Goal: Task Accomplishment & Management: Complete application form

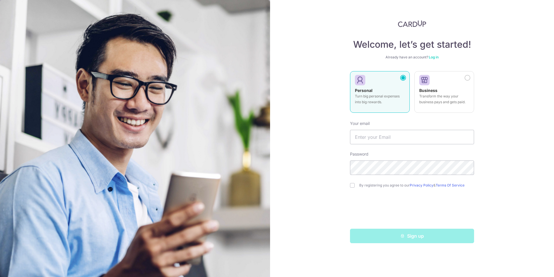
type input "[EMAIL_ADDRESS][DOMAIN_NAME]"
click at [352, 184] on input "checkbox" at bounding box center [352, 185] width 5 height 5
checkbox input "true"
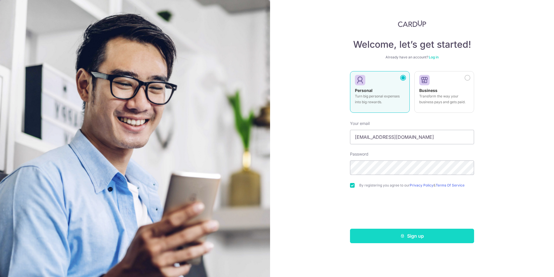
click at [404, 232] on button "Sign up" at bounding box center [412, 235] width 124 height 14
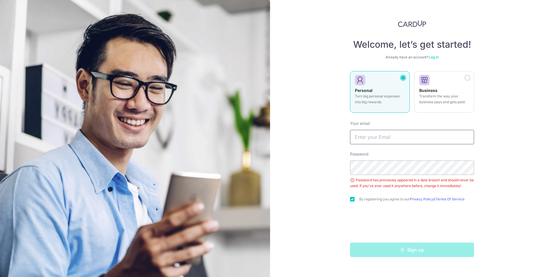
click at [392, 135] on input "text" at bounding box center [412, 137] width 124 height 14
type input "[EMAIL_ADDRESS][DOMAIN_NAME]"
click at [406, 251] on div "Sign up" at bounding box center [412, 249] width 131 height 14
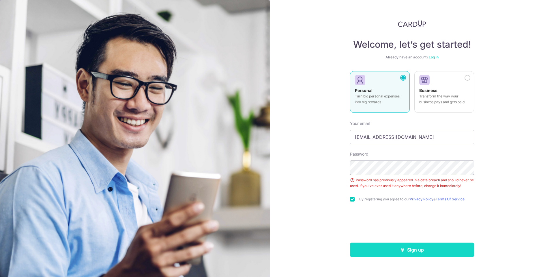
click at [383, 247] on button "Sign up" at bounding box center [412, 249] width 124 height 14
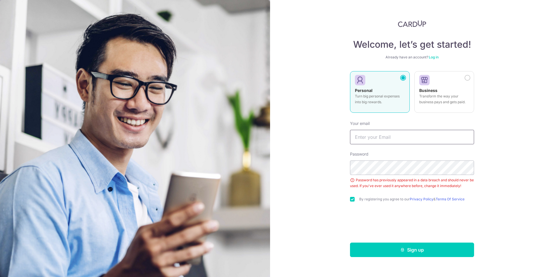
click at [398, 141] on input "text" at bounding box center [412, 137] width 124 height 14
type input "[EMAIL_ADDRESS][DOMAIN_NAME]"
drag, startPoint x: 414, startPoint y: 250, endPoint x: 377, endPoint y: 1, distance: 250.8
click at [414, 250] on button "Sign up" at bounding box center [412, 249] width 124 height 14
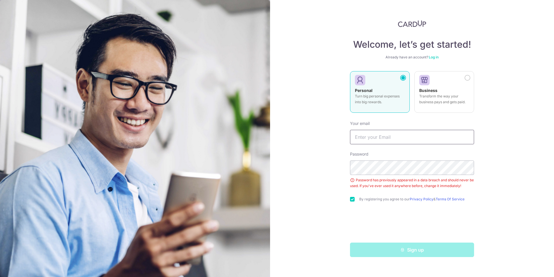
click at [395, 137] on input "text" at bounding box center [412, 137] width 124 height 14
click at [403, 77] on div at bounding box center [404, 78] width 6 height 6
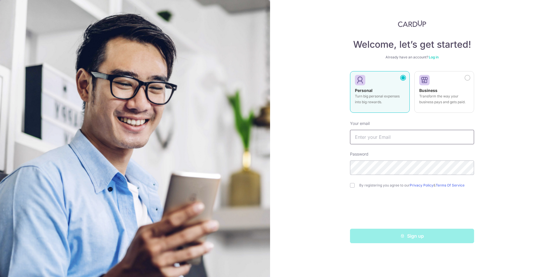
click at [397, 138] on input "text" at bounding box center [412, 137] width 124 height 14
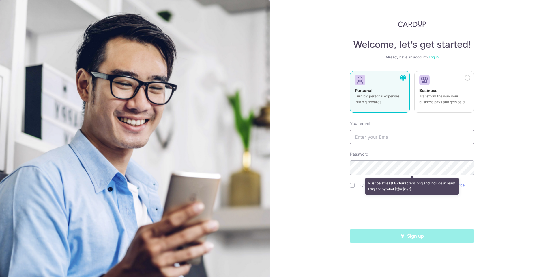
click at [381, 136] on input "text" at bounding box center [412, 137] width 124 height 14
type input "[EMAIL_ADDRESS][DOMAIN_NAME]"
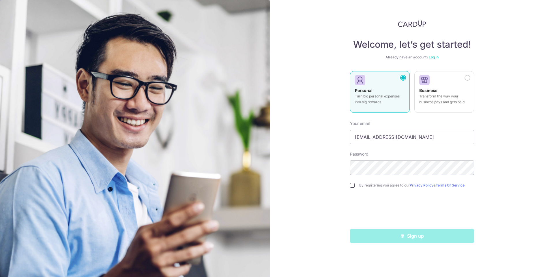
click at [351, 184] on input "checkbox" at bounding box center [352, 185] width 5 height 5
checkbox input "true"
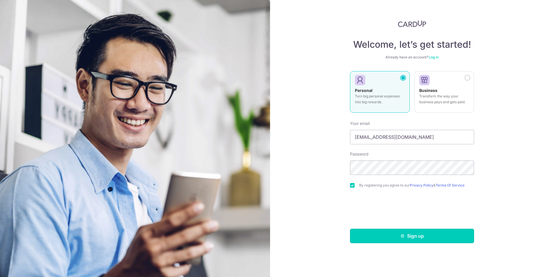
click at [387, 235] on button "Sign up" at bounding box center [412, 235] width 124 height 14
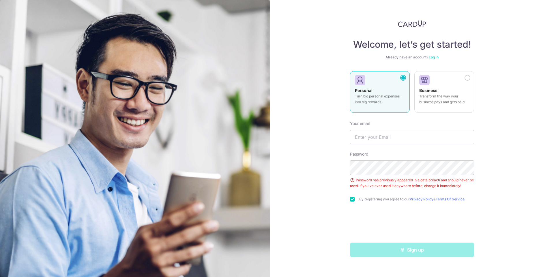
click at [411, 26] on img at bounding box center [412, 23] width 28 height 7
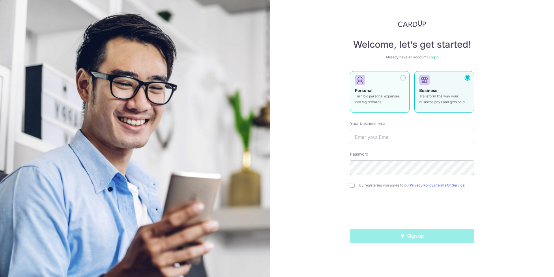
click at [404, 79] on div at bounding box center [404, 78] width 6 height 6
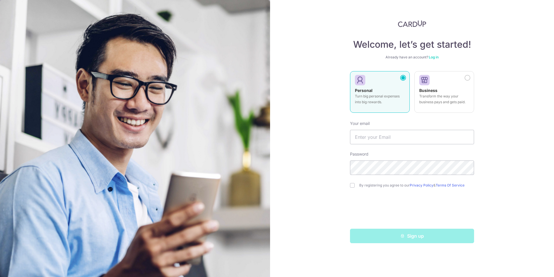
click at [434, 57] on link "Log in" at bounding box center [434, 57] width 10 height 4
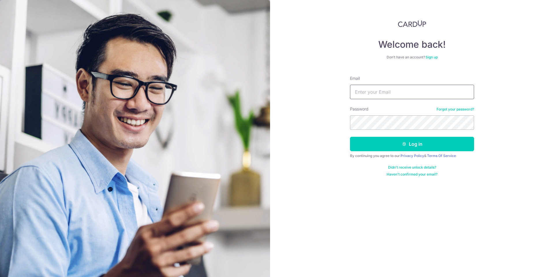
click at [381, 87] on input "Email" at bounding box center [412, 92] width 124 height 14
type input "[EMAIL_ADDRESS][DOMAIN_NAME]"
click at [377, 151] on form "Email rumizhang@gmail.com Password Forgot your password? Log in By continuing y…" at bounding box center [412, 123] width 124 height 105
click at [377, 149] on button "Log in" at bounding box center [412, 144] width 124 height 14
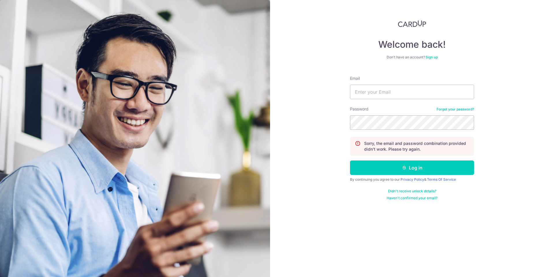
click at [431, 57] on link "Sign up" at bounding box center [432, 57] width 12 height 4
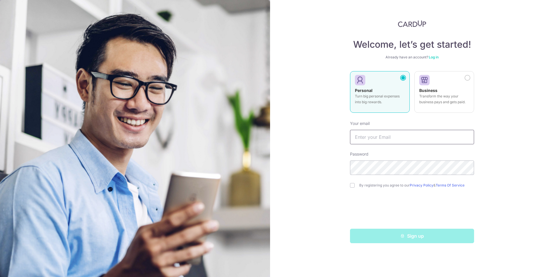
click at [373, 138] on input "text" at bounding box center [412, 137] width 124 height 14
type input "[EMAIL_ADDRESS][DOMAIN_NAME]"
drag, startPoint x: 353, startPoint y: 185, endPoint x: 355, endPoint y: 188, distance: 3.9
click at [353, 185] on input "checkbox" at bounding box center [352, 185] width 5 height 5
checkbox input "true"
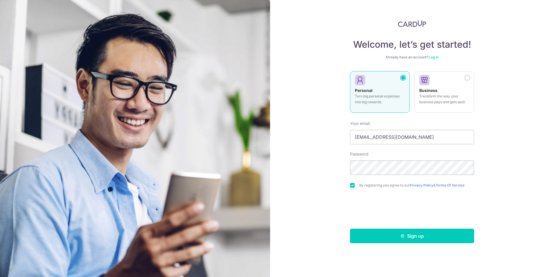
click at [413, 233] on button "Sign up" at bounding box center [412, 235] width 124 height 14
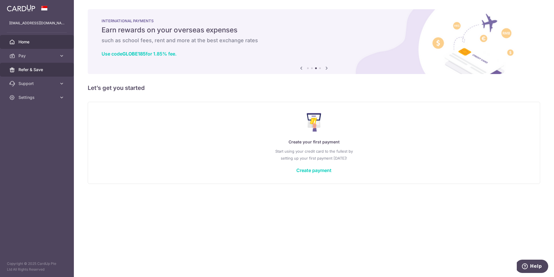
click at [45, 71] on span "Refer & Save" at bounding box center [37, 70] width 38 height 6
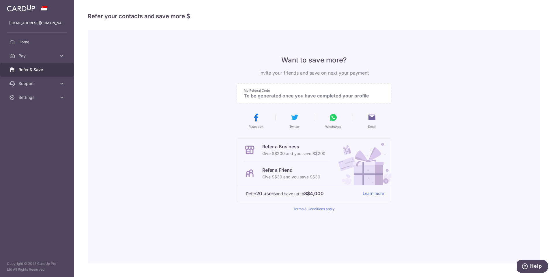
click at [322, 96] on p "To be generated once you have completed your profile" at bounding box center [312, 96] width 136 height 6
click at [35, 99] on span "Settings" at bounding box center [37, 97] width 38 height 6
click at [34, 108] on span "Account" at bounding box center [37, 111] width 38 height 6
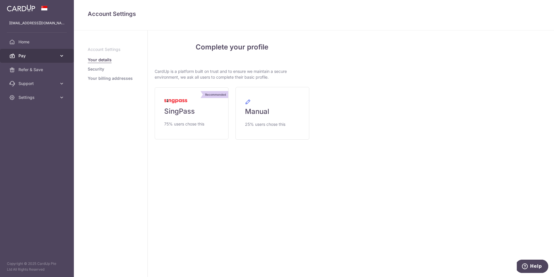
click at [31, 54] on span "Pay" at bounding box center [37, 56] width 38 height 6
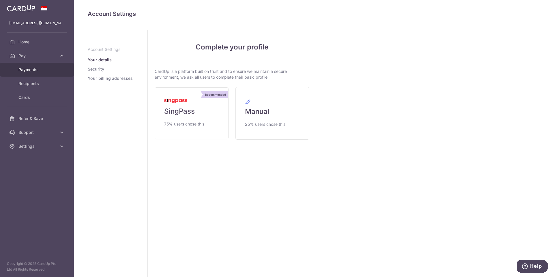
click at [42, 69] on span "Payments" at bounding box center [37, 70] width 38 height 6
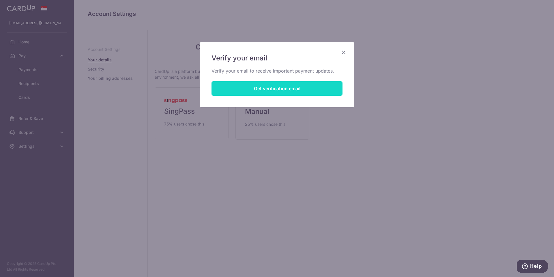
click at [271, 86] on button "Get verification email" at bounding box center [277, 88] width 131 height 14
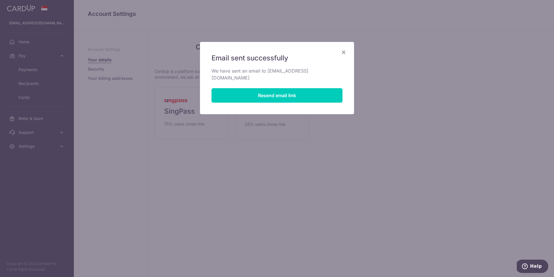
click at [342, 53] on icon "Close" at bounding box center [343, 52] width 7 height 7
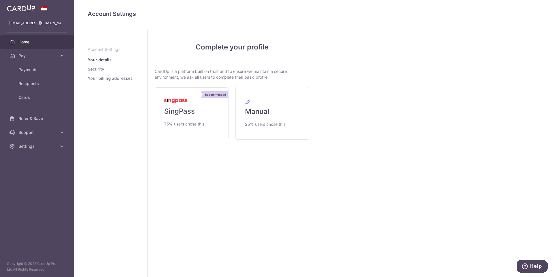
click at [32, 43] on span "Home" at bounding box center [37, 42] width 38 height 6
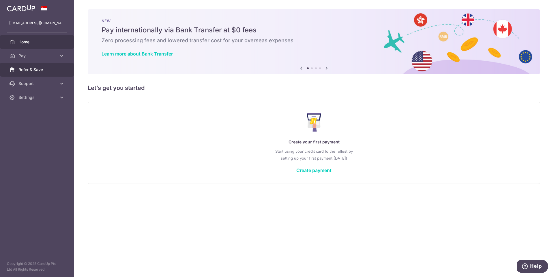
click at [33, 70] on span "Refer & Save" at bounding box center [37, 70] width 38 height 6
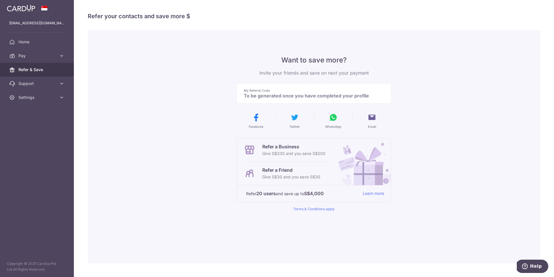
click at [281, 172] on p "Refer a Friend" at bounding box center [292, 169] width 58 height 7
click at [295, 176] on p "Give S$30 and you save S$30" at bounding box center [292, 176] width 58 height 7
click at [53, 82] on span "Support" at bounding box center [37, 84] width 38 height 6
click at [25, 97] on span "FAQ" at bounding box center [37, 97] width 38 height 6
click at [29, 57] on span "Pay" at bounding box center [37, 56] width 38 height 6
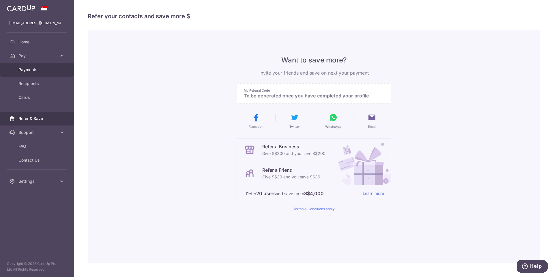
click at [37, 70] on span "Payments" at bounding box center [37, 70] width 38 height 6
